Goal: Transaction & Acquisition: Purchase product/service

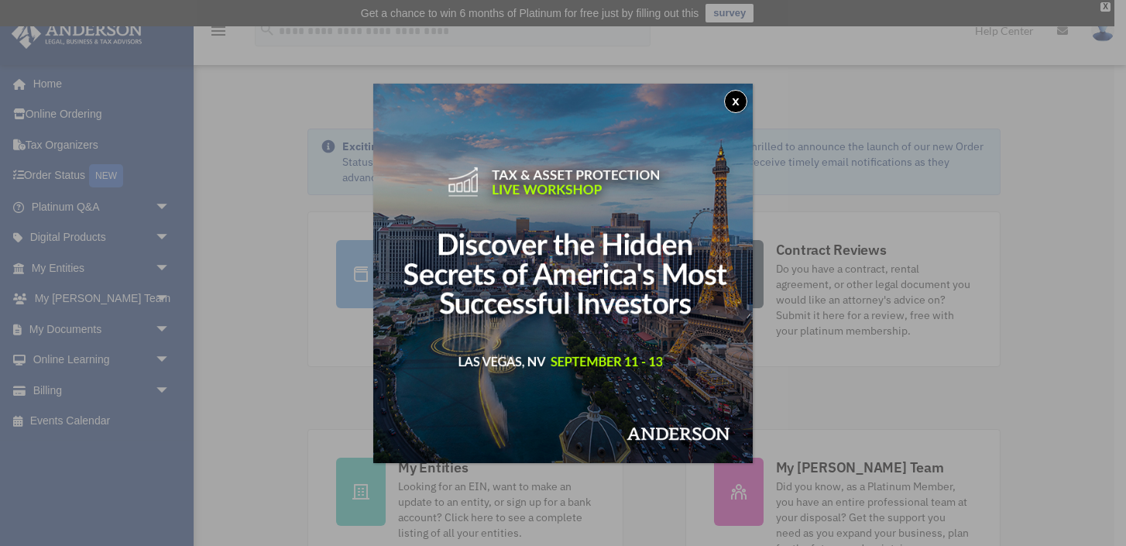
click at [737, 102] on button "x" at bounding box center [735, 101] width 23 height 23
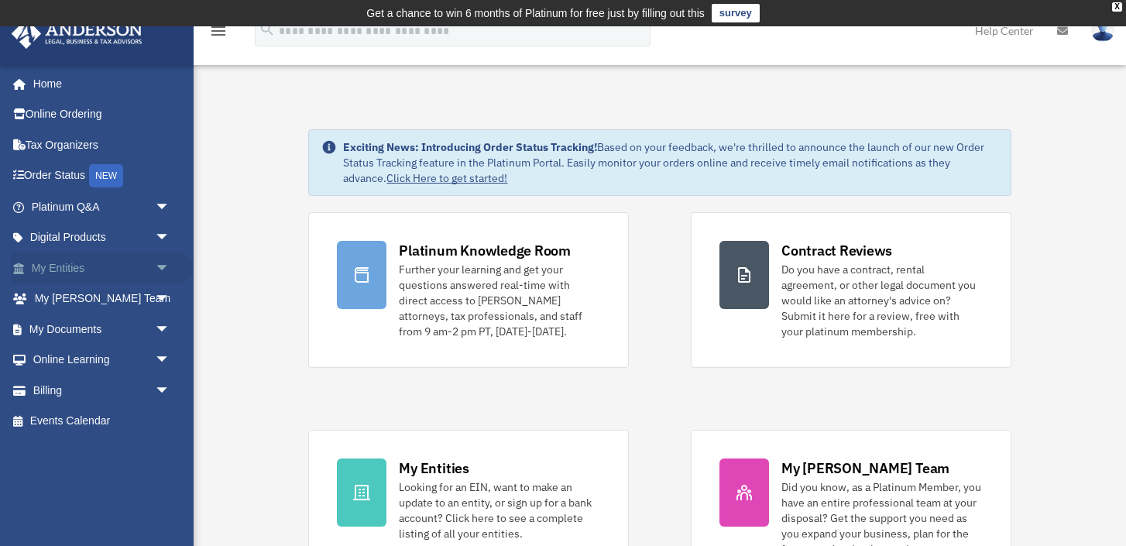
click at [164, 272] on span "arrow_drop_down" at bounding box center [170, 268] width 31 height 32
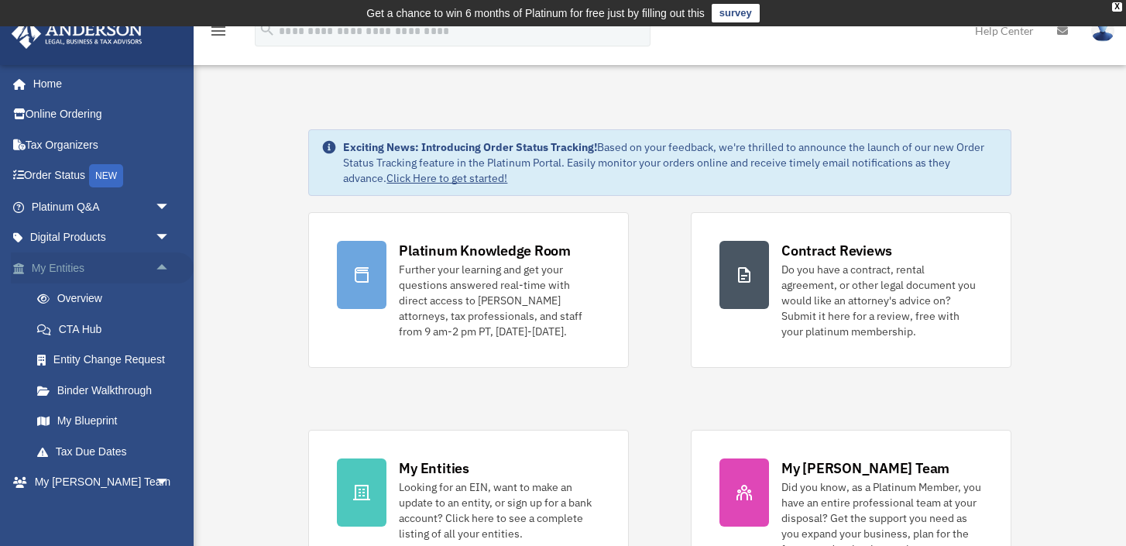
click at [164, 272] on span "arrow_drop_up" at bounding box center [170, 268] width 31 height 32
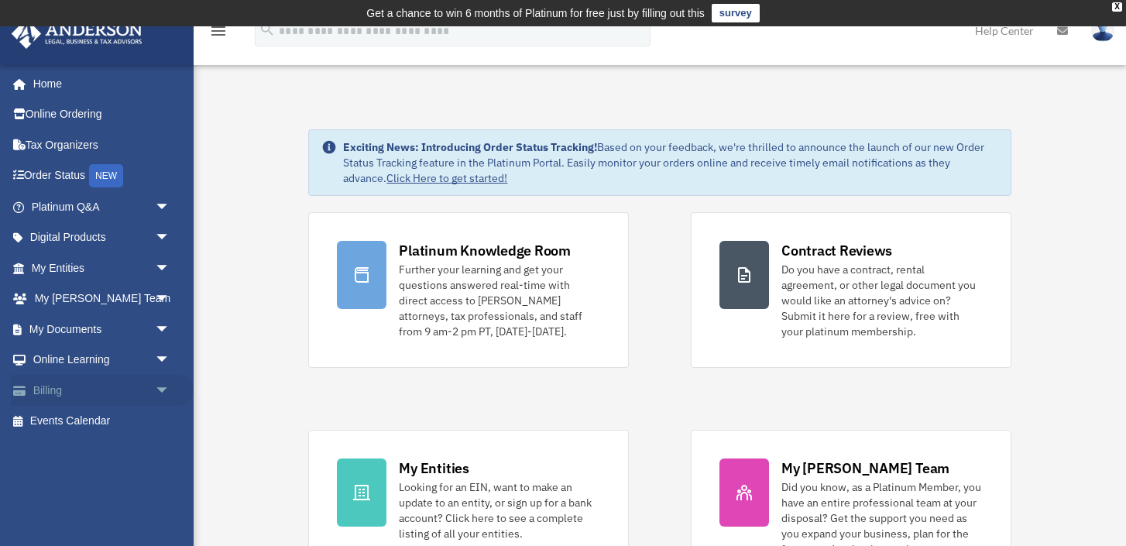
click at [60, 382] on link "Billing arrow_drop_down" at bounding box center [102, 390] width 183 height 31
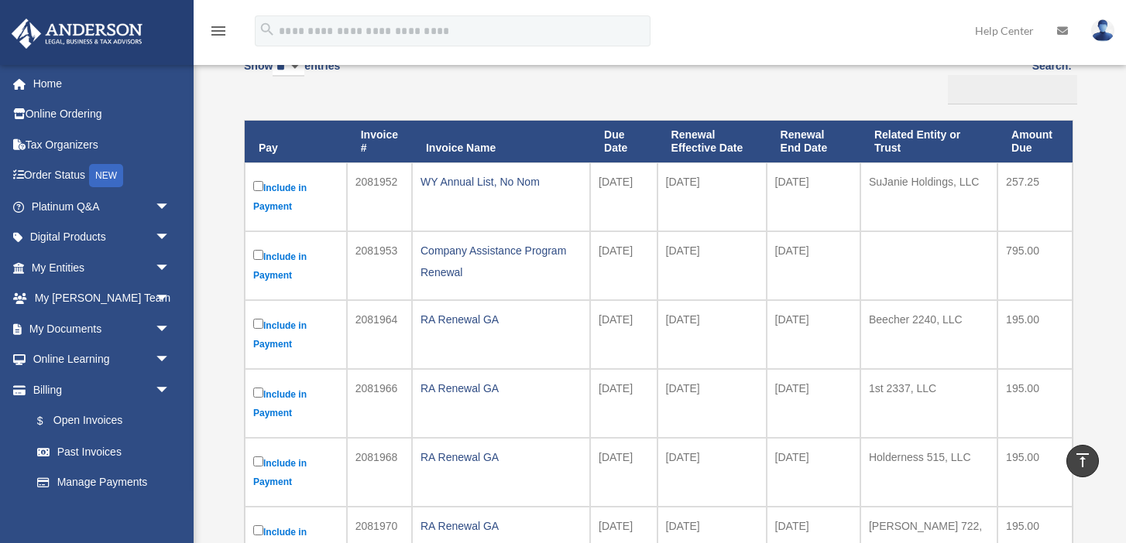
scroll to position [177, 0]
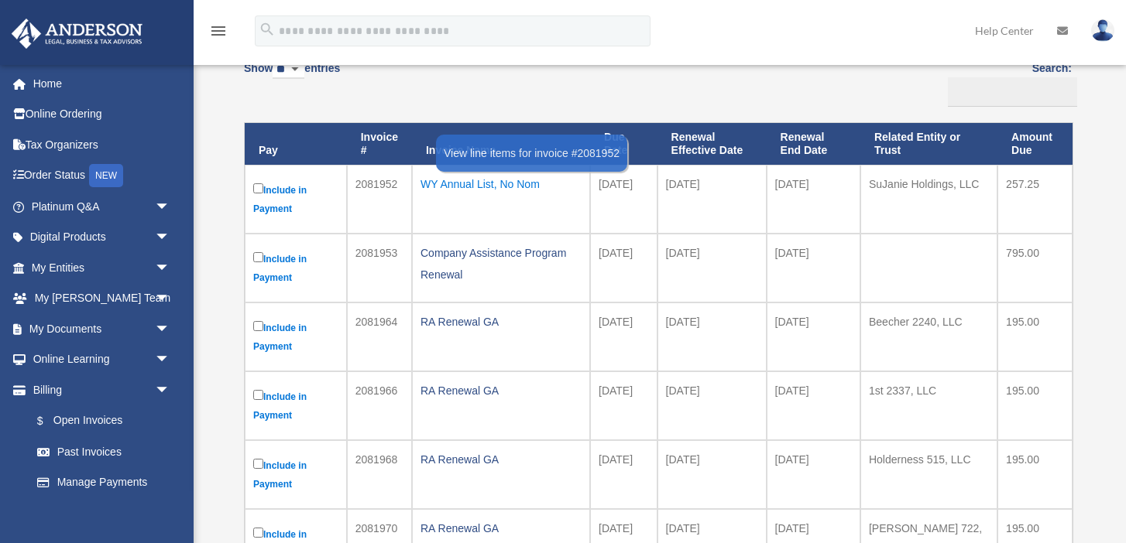
click at [444, 188] on div "WY Annual List, No Nom" at bounding box center [500, 184] width 161 height 22
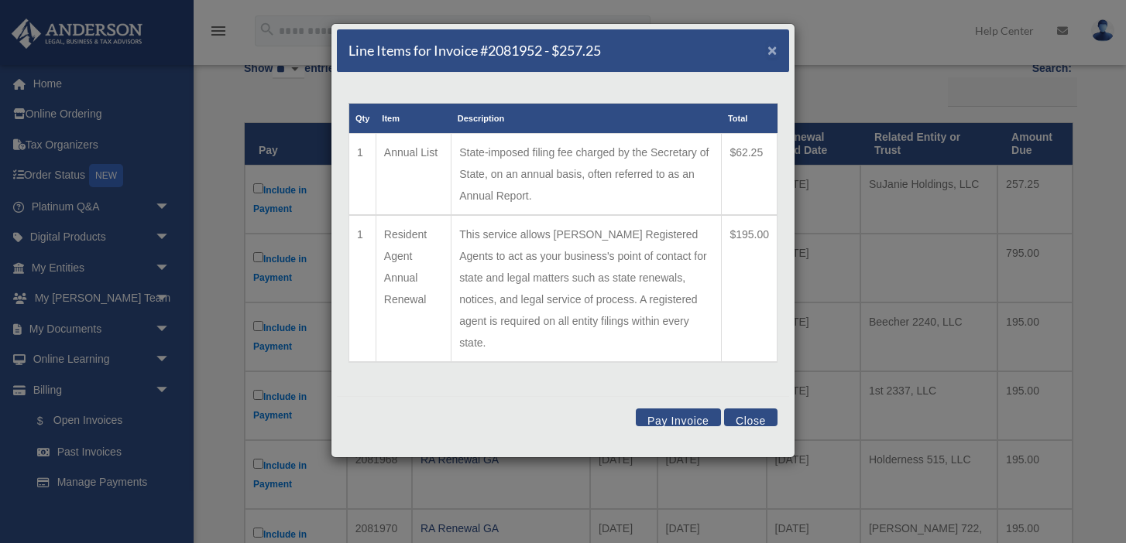
click at [768, 51] on span "×" at bounding box center [772, 50] width 10 height 18
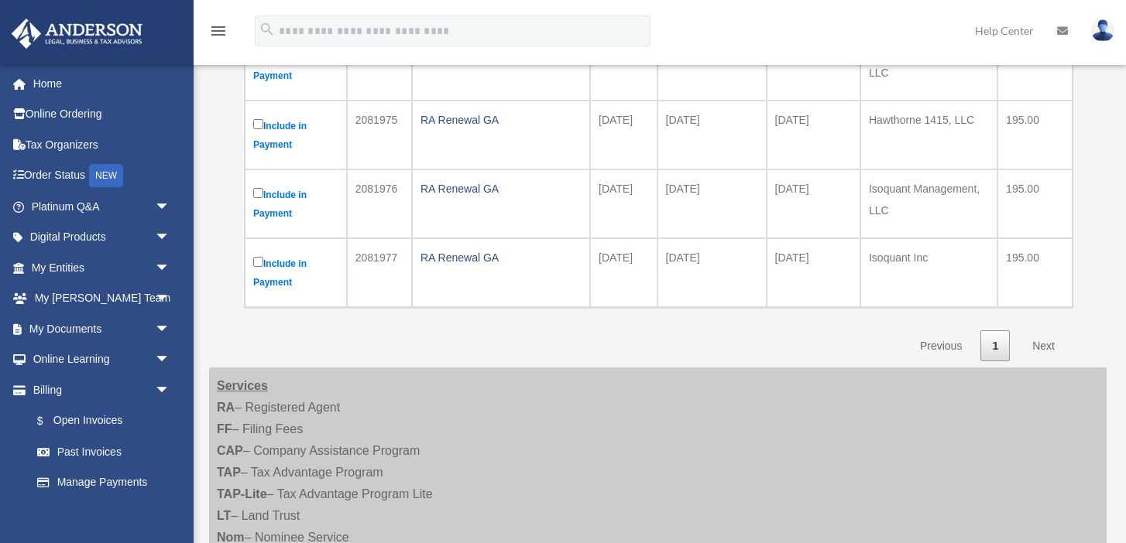
scroll to position [732, 0]
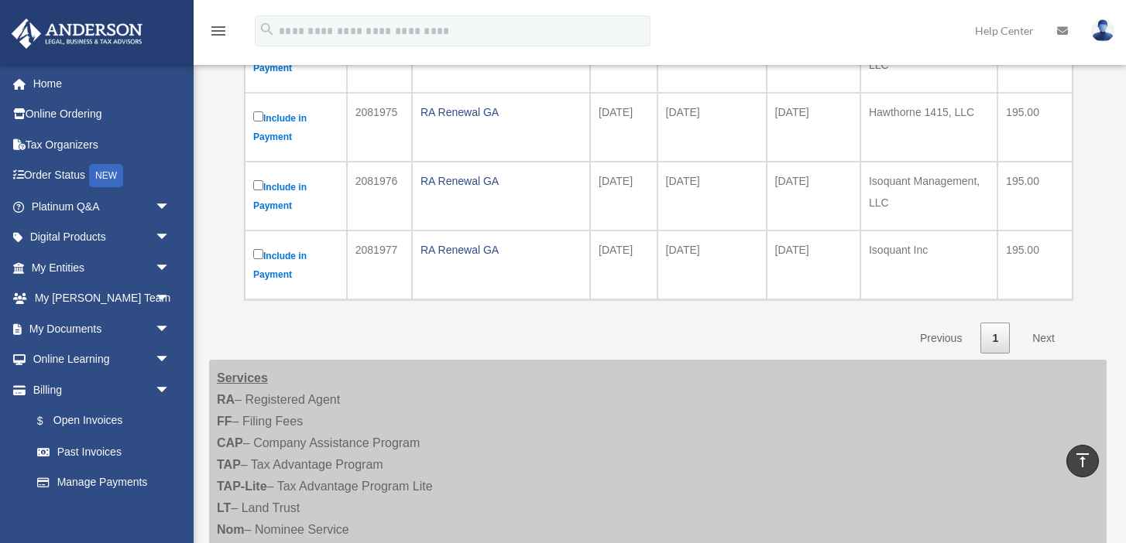
click at [1054, 338] on link "Next" at bounding box center [1043, 339] width 46 height 32
click at [1032, 338] on link "Next" at bounding box center [1043, 339] width 46 height 32
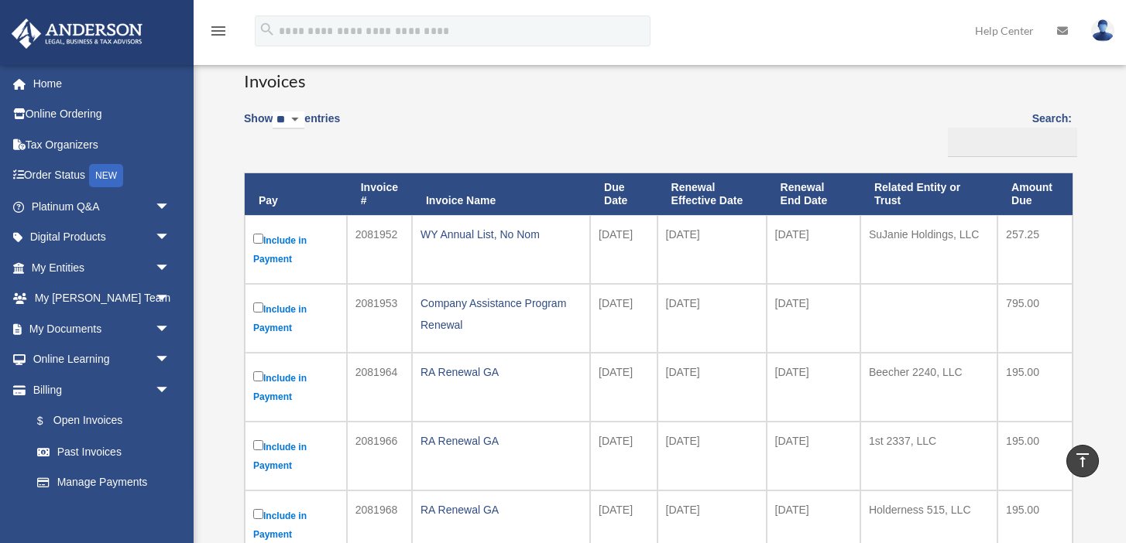
scroll to position [116, 0]
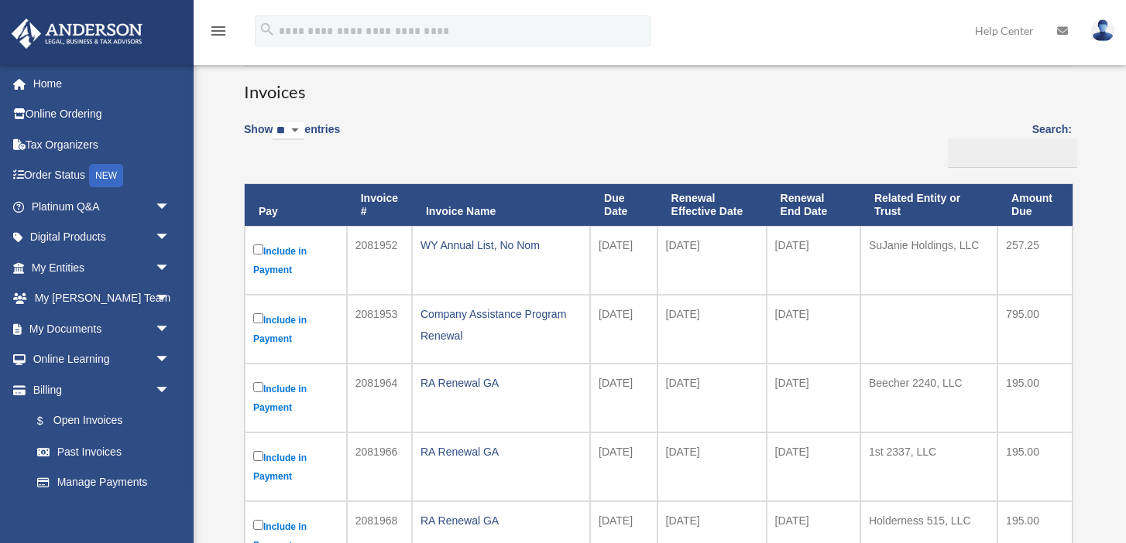
click at [273, 269] on label "Include in Payment" at bounding box center [295, 261] width 85 height 38
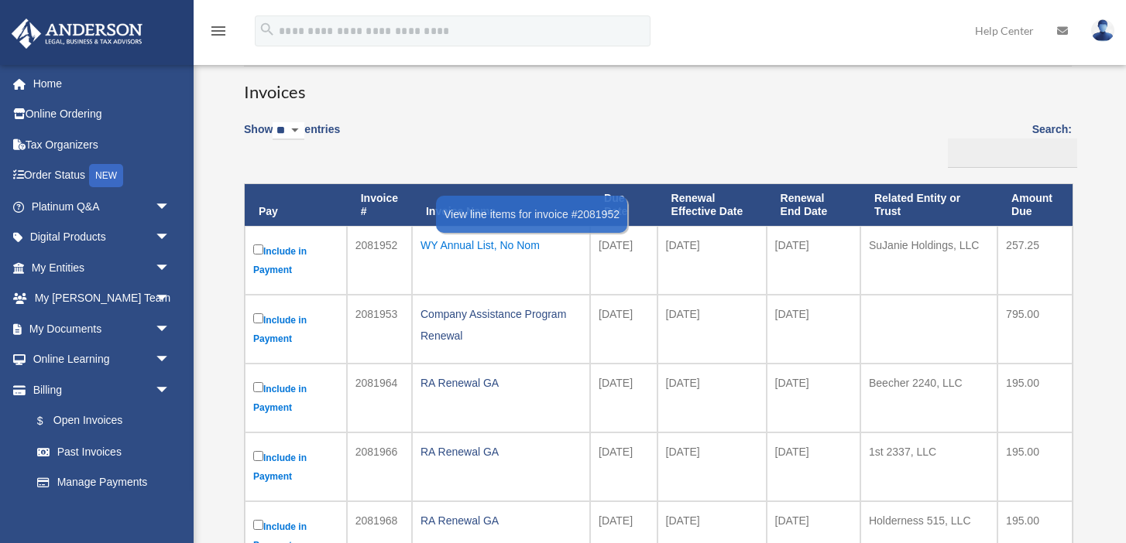
click at [440, 246] on div "WY Annual List, No Nom" at bounding box center [500, 246] width 161 height 22
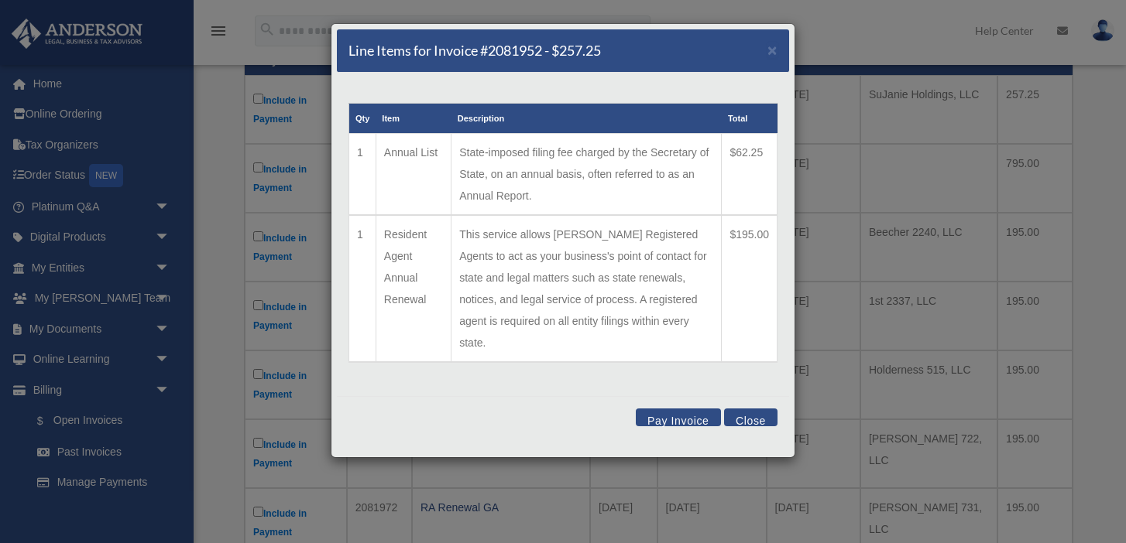
scroll to position [273, 0]
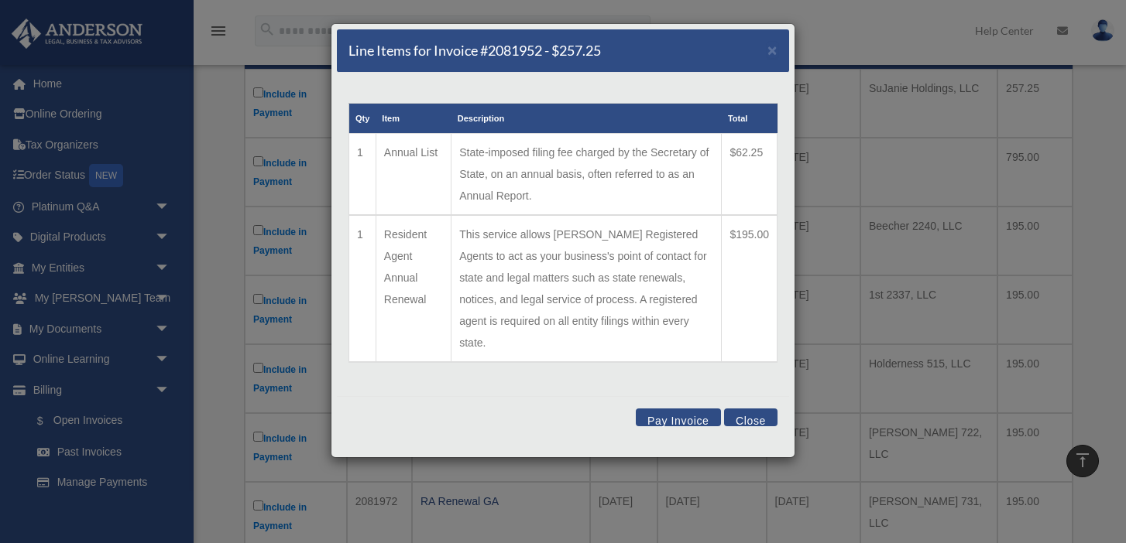
click at [686, 409] on button "Pay Invoice" at bounding box center [678, 418] width 85 height 18
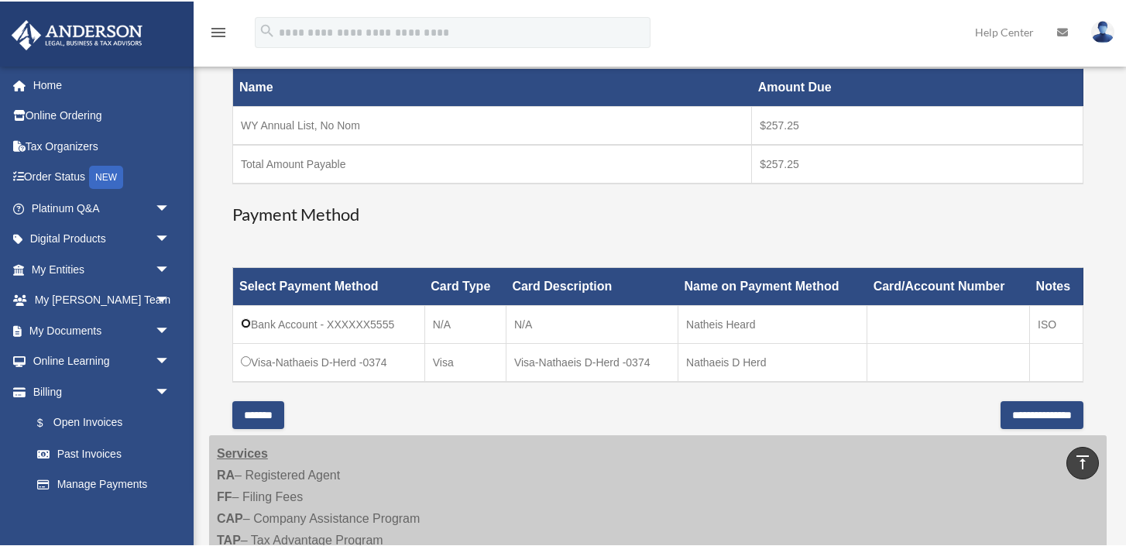
scroll to position [293, 0]
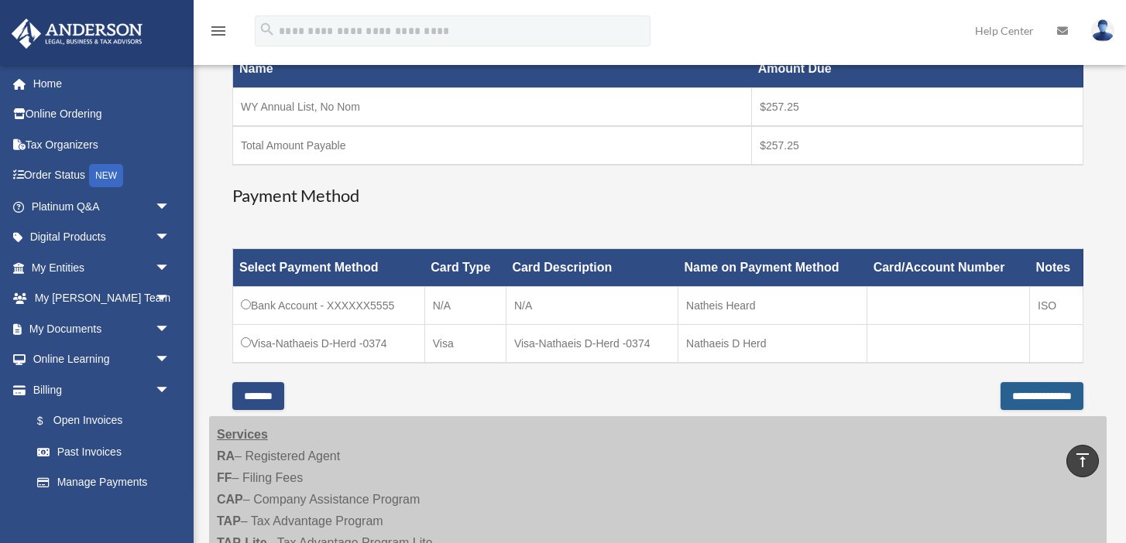
click at [1000, 402] on input "**********" at bounding box center [1041, 396] width 83 height 28
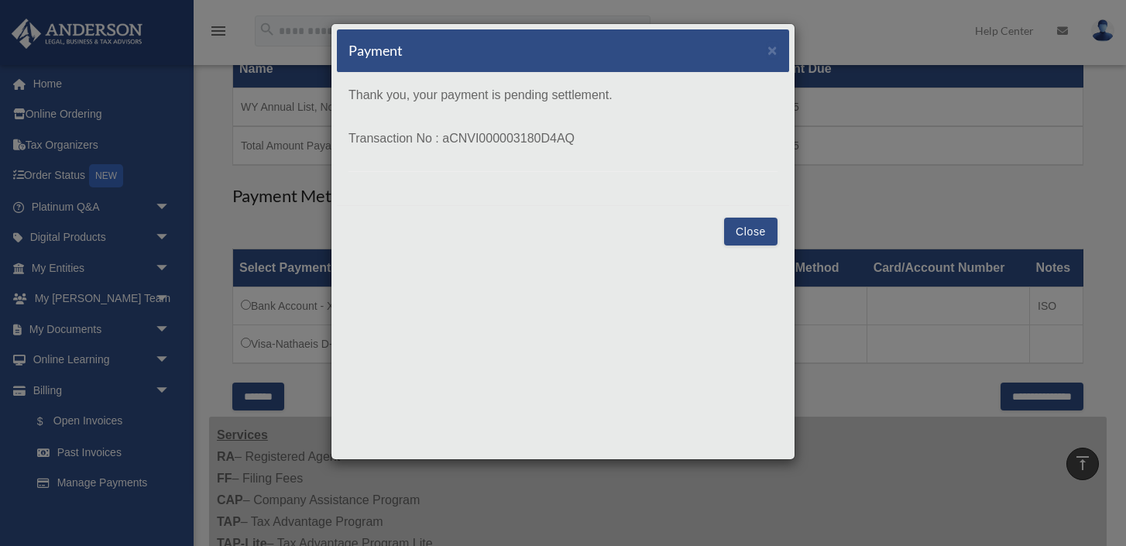
click at [759, 231] on button "Close" at bounding box center [750, 232] width 53 height 28
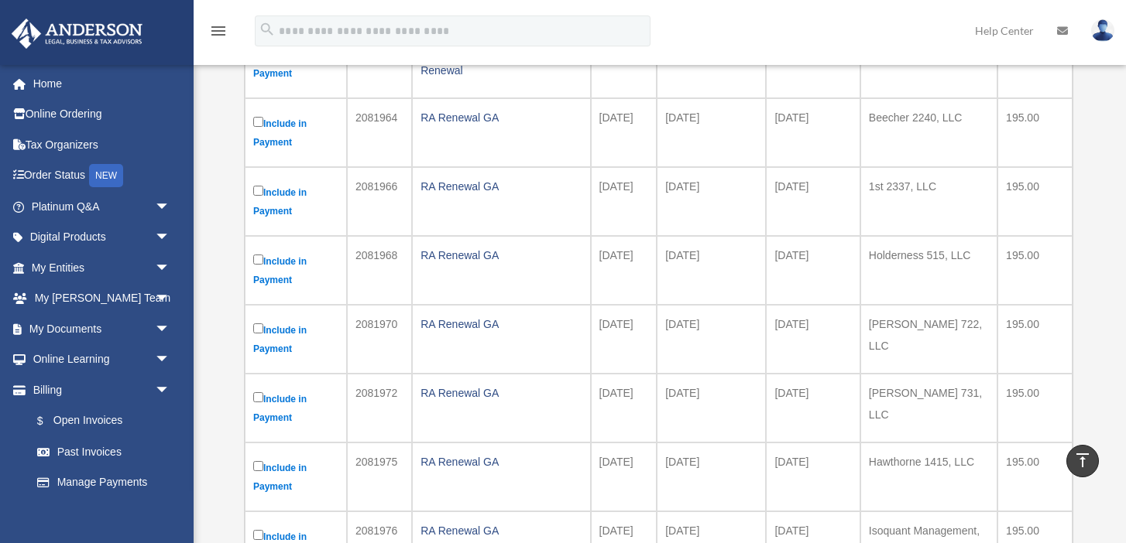
scroll to position [320, 0]
